Goal: Browse casually

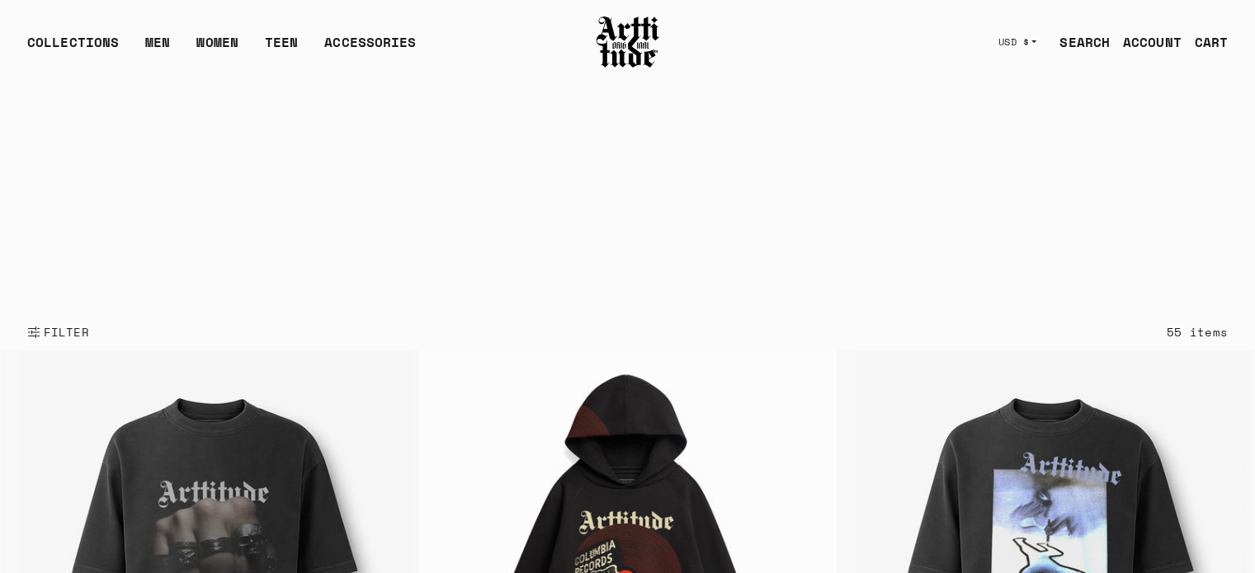
click at [462, 178] on h1 "ARTT Original Collection" at bounding box center [627, 185] width 1200 height 43
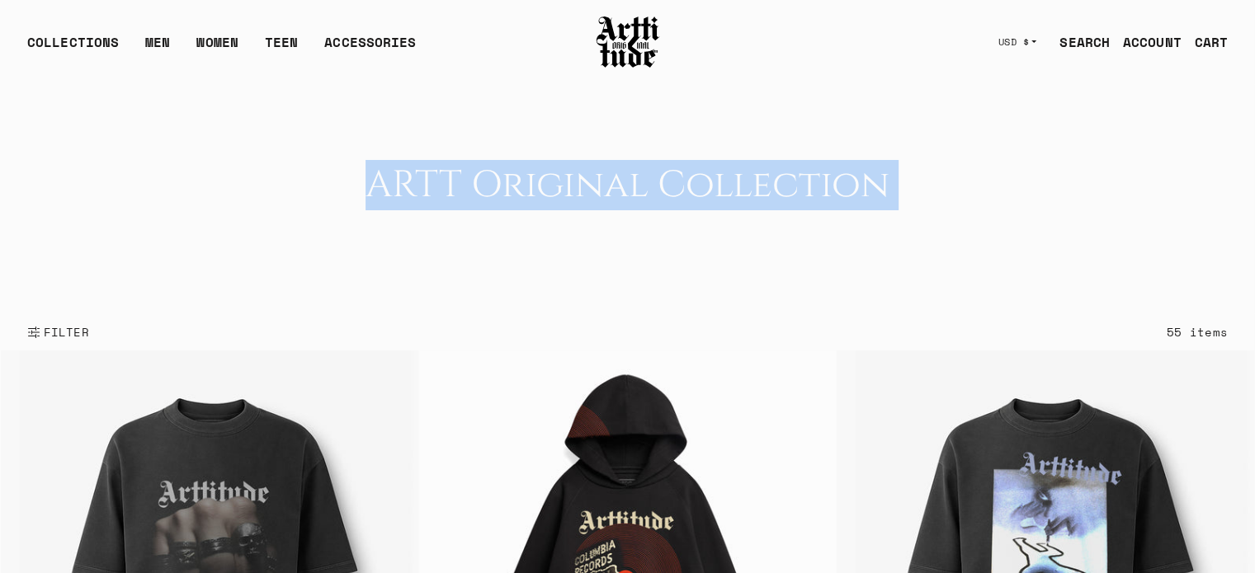
click at [462, 178] on h1 "ARTT Original Collection" at bounding box center [627, 185] width 1200 height 43
copy main "ARTT Original Collection FILTER"
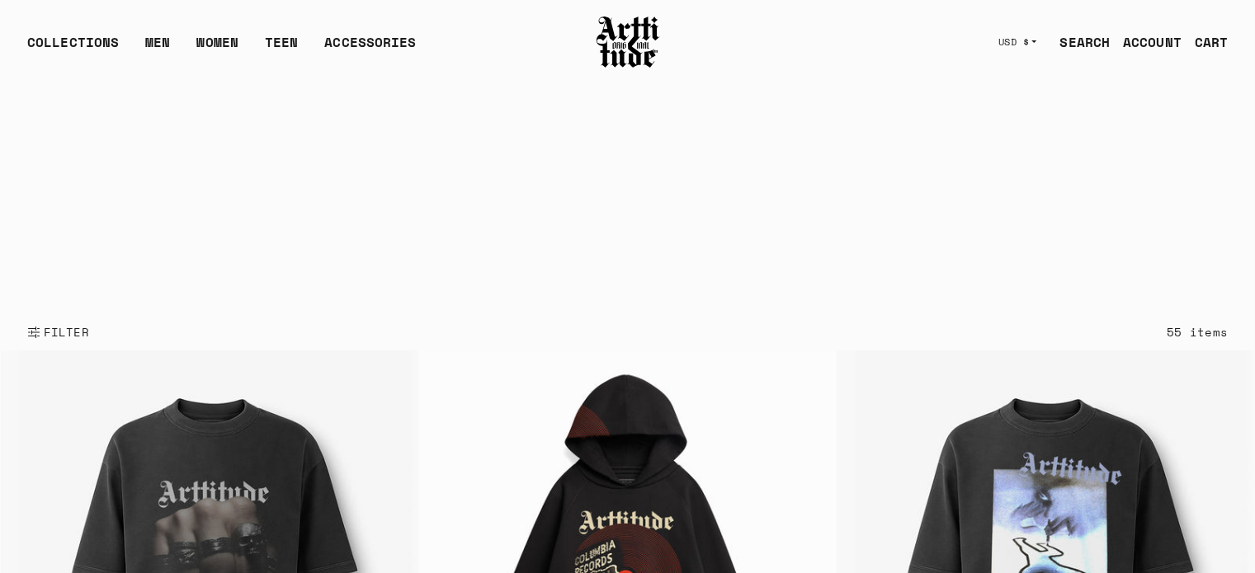
click at [595, 200] on h1 "ARTT Original Collection" at bounding box center [627, 185] width 1200 height 43
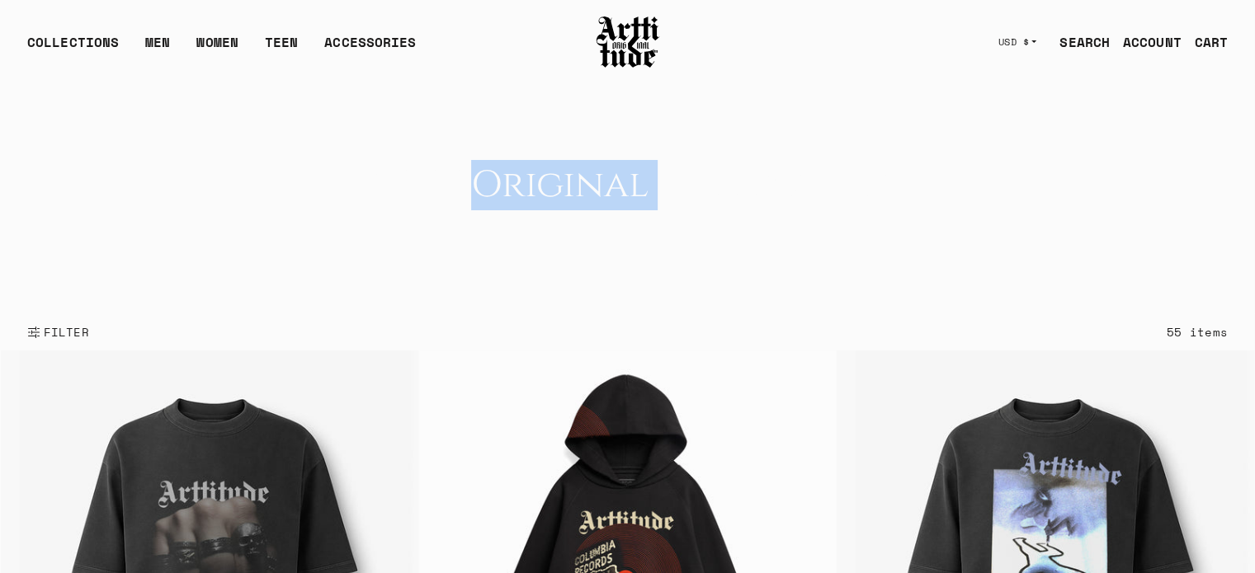
click at [595, 200] on h1 "ARTT Original Collection" at bounding box center [627, 185] width 1200 height 43
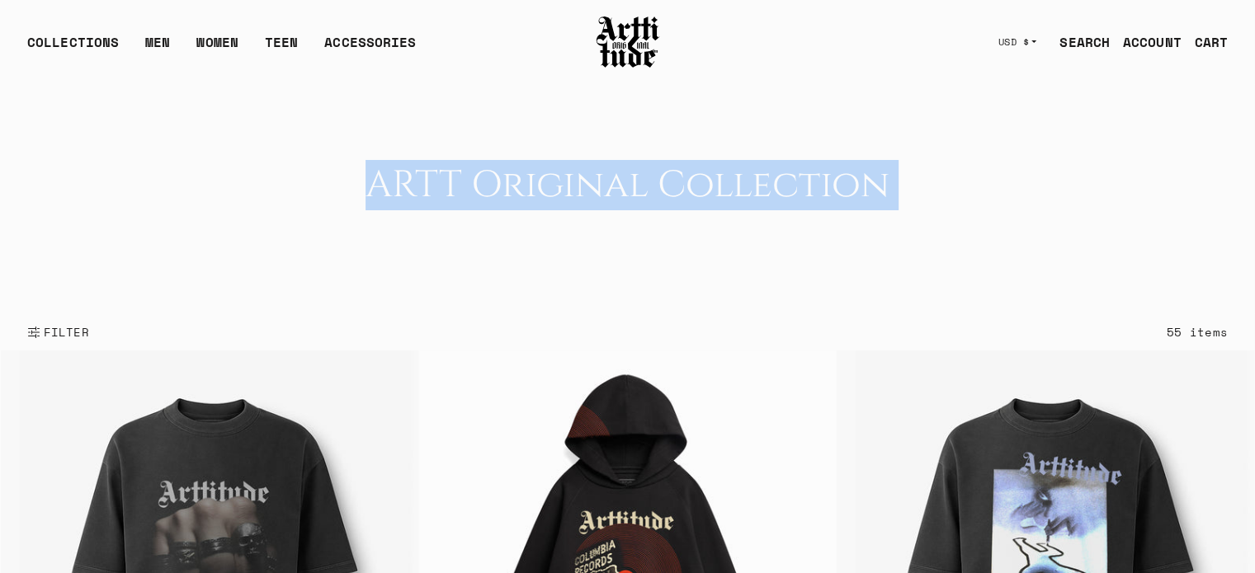
click at [595, 200] on h1 "ARTT Original Collection" at bounding box center [627, 185] width 1200 height 43
click at [624, 296] on video "Your browser does not support the video tag." at bounding box center [627, 198] width 1253 height 229
click at [937, 169] on h1 "ARTT Original Collection" at bounding box center [627, 185] width 1200 height 43
click at [854, 185] on h1 "ARTT Original Collection" at bounding box center [627, 185] width 1200 height 43
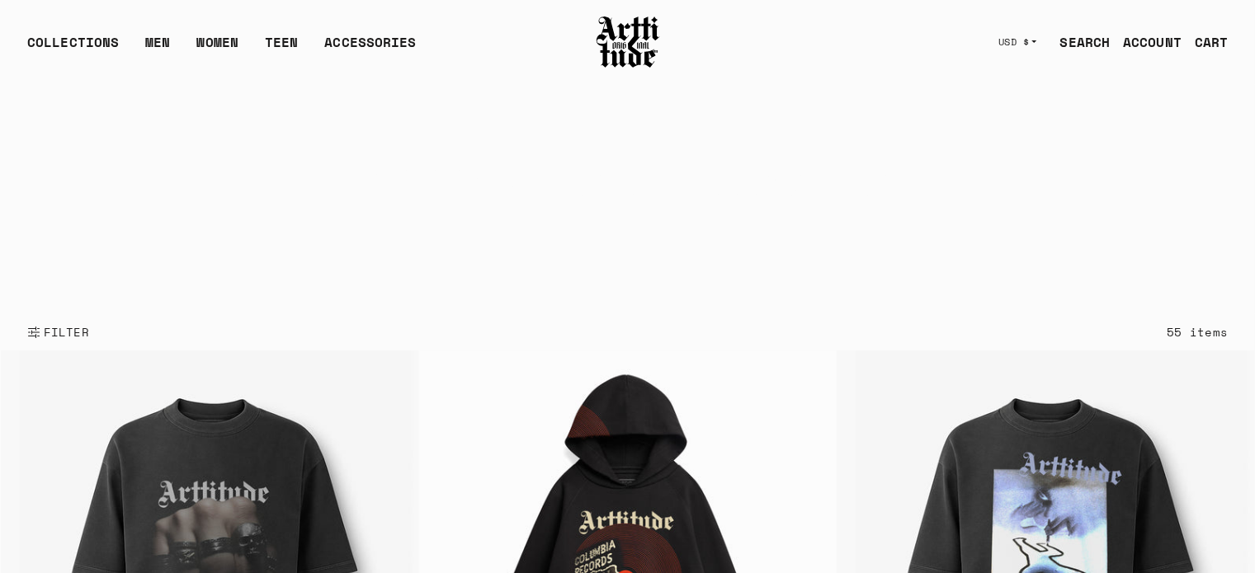
drag, startPoint x: 877, startPoint y: 186, endPoint x: 412, endPoint y: 217, distance: 465.4
click at [413, 216] on div "Your browser does not support the video tag. ARTT Original Collection" at bounding box center [627, 198] width 1253 height 229
click at [977, 181] on h1 "ARTT Original Collection" at bounding box center [627, 185] width 1200 height 43
